Goal: Find specific page/section: Find specific page/section

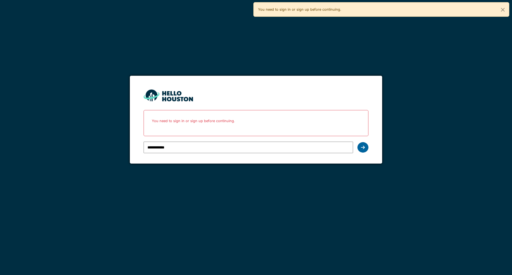
click at [361, 146] on icon at bounding box center [363, 147] width 4 height 4
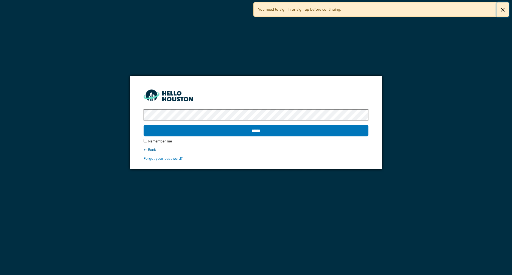
click at [502, 9] on button "Close" at bounding box center [502, 9] width 12 height 15
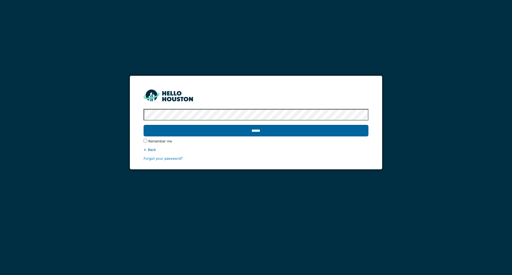
click at [246, 130] on input "******" at bounding box center [255, 131] width 225 height 12
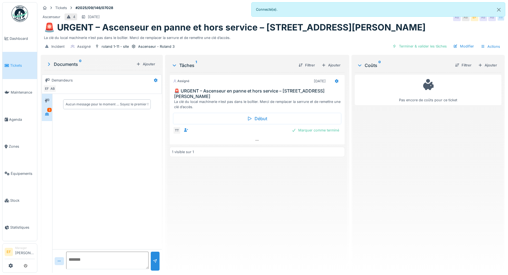
click at [49, 112] on div "3" at bounding box center [49, 110] width 4 height 4
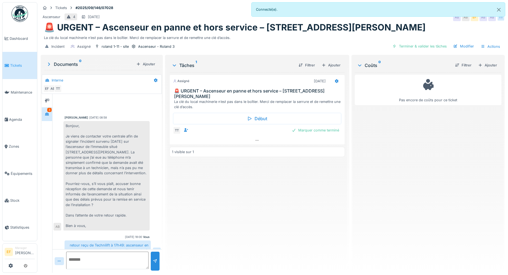
scroll to position [84, 0]
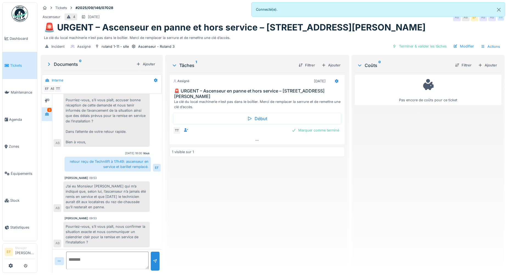
click at [113, 208] on div "J’ai eu Monsieur [PERSON_NAME] qui m’a indiqué que, selon lui, l’ascenseur n’a …" at bounding box center [106, 196] width 86 height 31
click at [114, 208] on div "J’ai eu Monsieur [PERSON_NAME] qui m’a indiqué que, selon lui, l’ascenseur n’a …" at bounding box center [106, 196] width 86 height 31
click at [119, 243] on div "Pourriez-vous, s’il vous plaît, nous confirmer la situation exacte et nous comm…" at bounding box center [106, 235] width 86 height 26
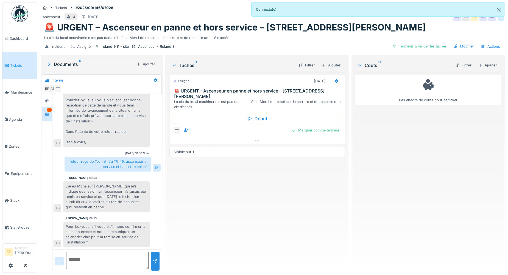
click at [113, 244] on div "Pourriez-vous, s’il vous plaît, nous confirmer la situation exacte et nous comm…" at bounding box center [106, 235] width 86 height 26
click at [231, 170] on div "Assigné [DATE] 🚨 URGENT – Ascenseur en panne et hors service – [STREET_ADDRESS]…" at bounding box center [256, 170] width 175 height 196
click at [115, 209] on div "J’ai eu Monsieur [PERSON_NAME] qui m’a indiqué que, selon lui, l’ascenseur n’a …" at bounding box center [106, 196] width 86 height 31
click at [113, 243] on div "Pourriez-vous, s’il vous plaît, nous confirmer la situation exacte et nous comm…" at bounding box center [106, 235] width 86 height 26
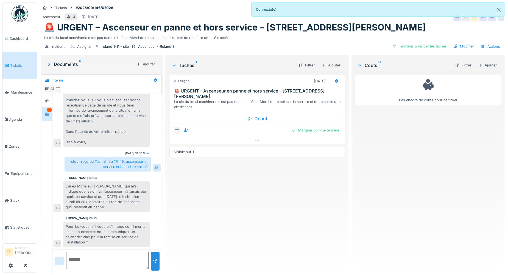
click at [215, 223] on div "Assigné [DATE] 🚨 URGENT – Ascenseur en panne et hors service – [STREET_ADDRESS]…" at bounding box center [256, 170] width 175 height 196
click at [221, 217] on div "Assigné [DATE] 🚨 URGENT – Ascenseur en panne et hors service – [STREET_ADDRESS]…" at bounding box center [256, 170] width 175 height 196
click at [104, 194] on div "J’ai eu Monsieur [PERSON_NAME] qui m’a indiqué que, selon lui, l’ascenseur n’a …" at bounding box center [106, 196] width 86 height 31
click at [114, 207] on div "J’ai eu Monsieur [PERSON_NAME] qui m’a indiqué que, selon lui, l’ascenseur n’a …" at bounding box center [106, 196] width 86 height 31
click at [115, 207] on div "J’ai eu Monsieur [PERSON_NAME] qui m’a indiqué que, selon lui, l’ascenseur n’a …" at bounding box center [106, 196] width 86 height 31
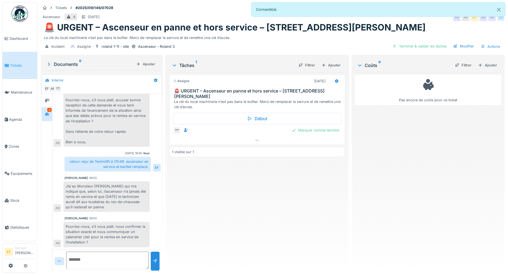
click at [119, 207] on div "J’ai eu Monsieur [PERSON_NAME] qui m’a indiqué que, selon lui, l’ascenseur n’a …" at bounding box center [106, 196] width 86 height 31
click at [114, 208] on div "J’ai eu Monsieur [PERSON_NAME] qui m’a indiqué que, selon lui, l’ascenseur n’a …" at bounding box center [106, 196] width 86 height 31
click at [123, 207] on div "J’ai eu Monsieur [PERSON_NAME] qui m’a indiqué que, selon lui, l’ascenseur n’a …" at bounding box center [106, 196] width 86 height 31
click at [185, 236] on div "Assigné [DATE] 🚨 URGENT – Ascenseur en panne et hors service – [STREET_ADDRESS]…" at bounding box center [256, 170] width 175 height 196
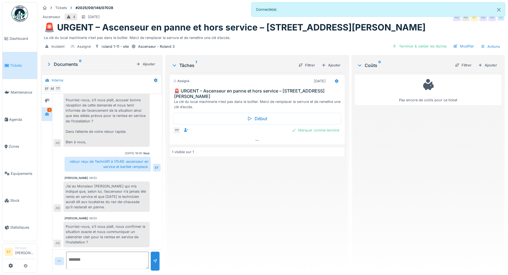
click at [165, 234] on div "Tâches 1 Filtrer Ajouter Assigné [DATE] 🚨 URGENT – Ascenseur en panne et hors s…" at bounding box center [257, 164] width 184 height 219
